Goal: Information Seeking & Learning: Learn about a topic

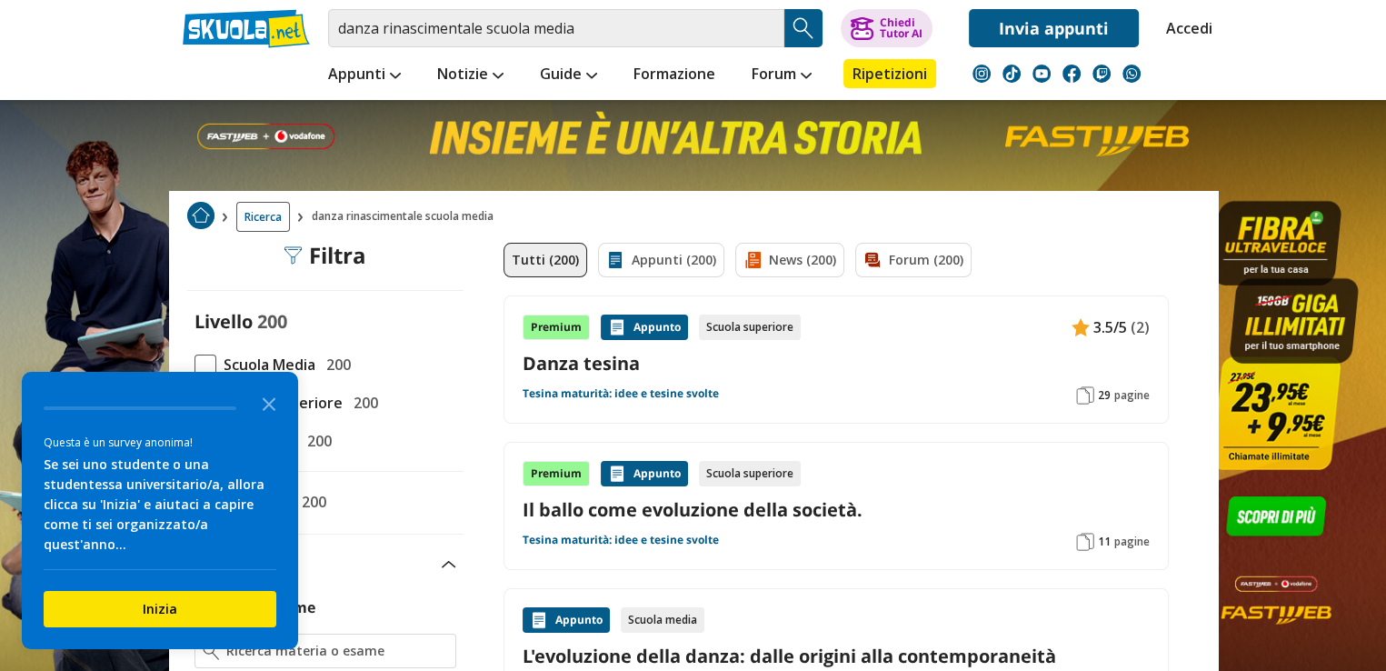
click at [269, 421] on icon "Close the survey" at bounding box center [269, 403] width 36 height 36
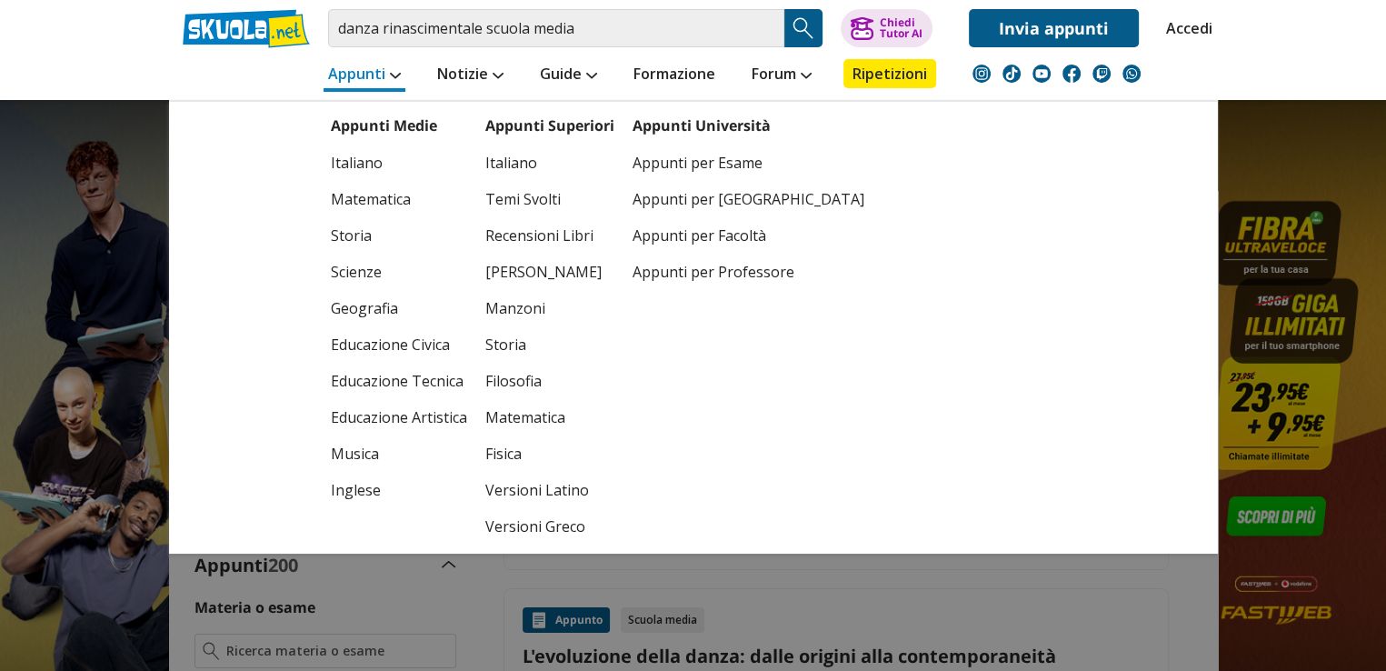
click at [358, 66] on link "Appunti" at bounding box center [365, 75] width 82 height 33
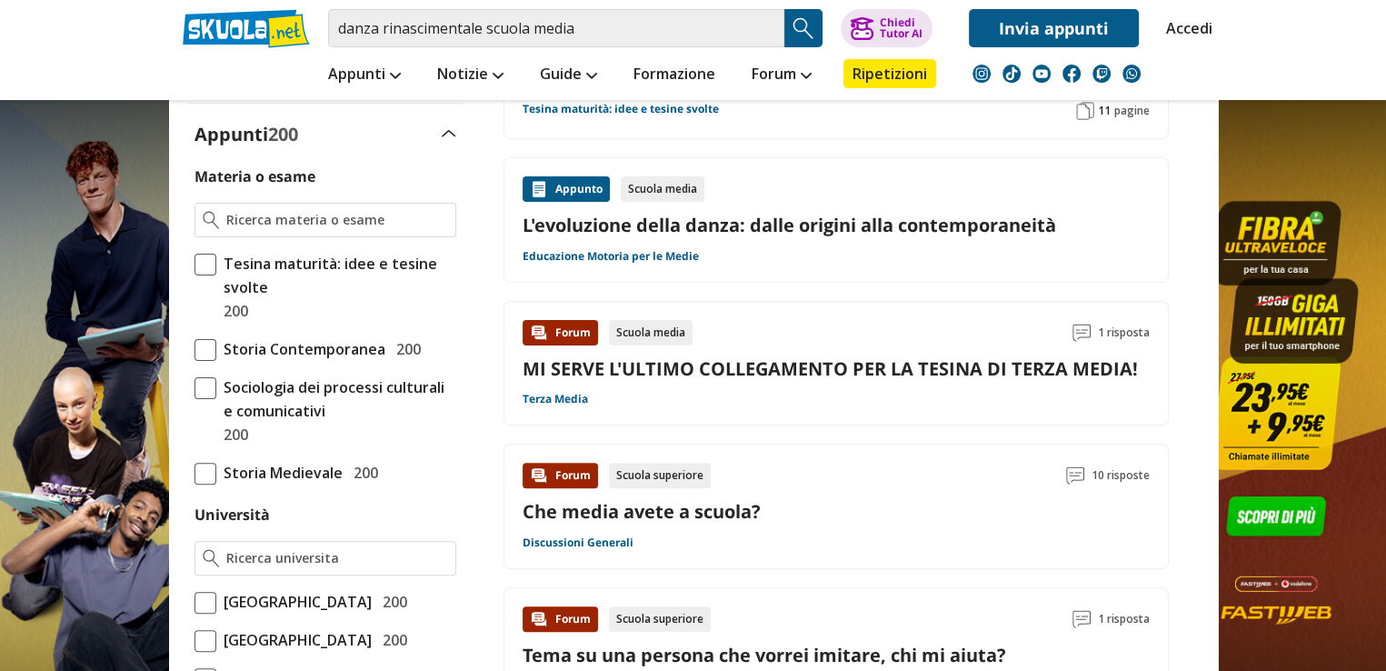
scroll to position [436, 0]
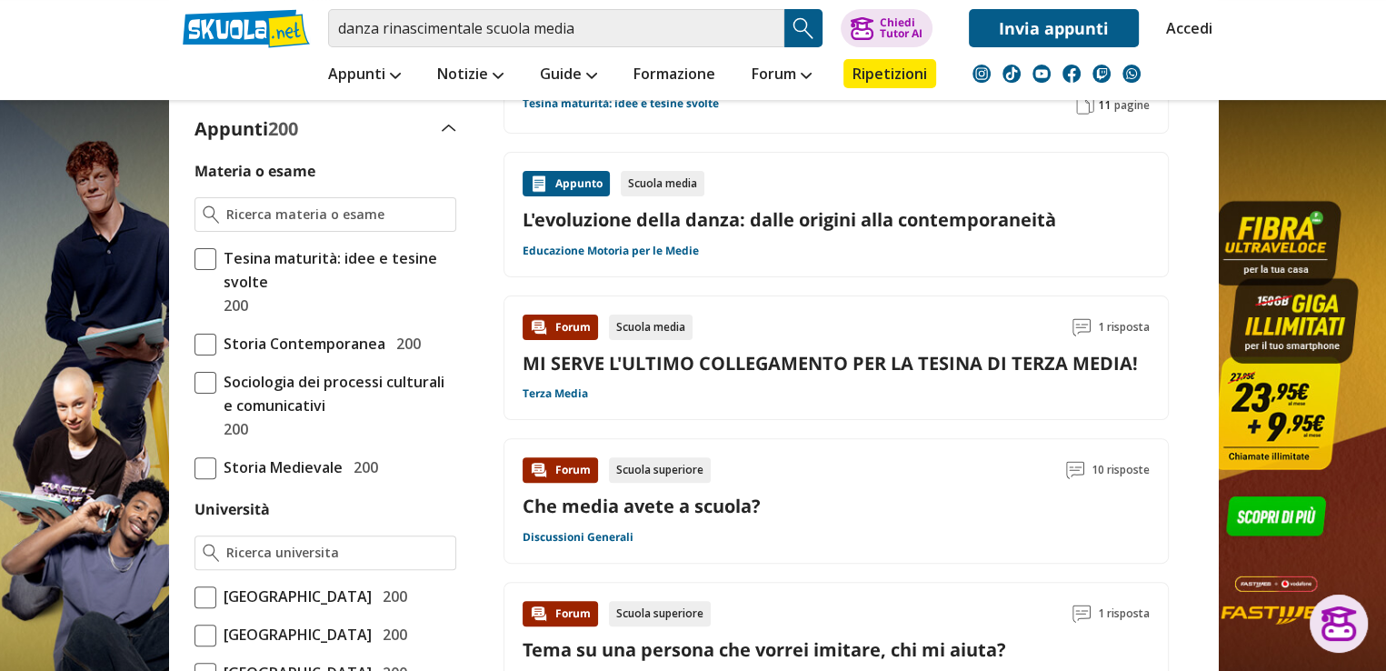
click at [571, 172] on div "Appunto" at bounding box center [566, 183] width 87 height 25
